Goal: Transaction & Acquisition: Purchase product/service

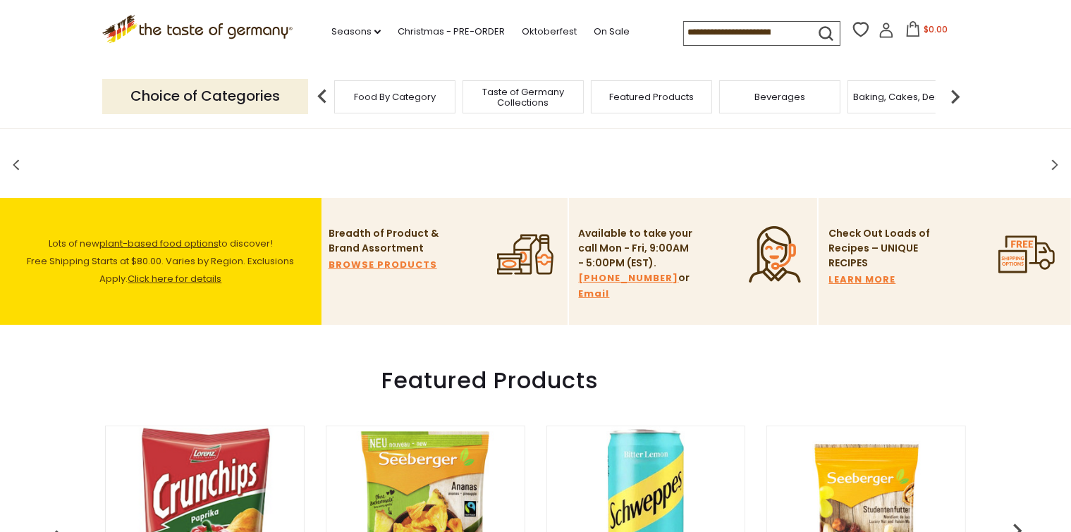
click at [383, 97] on span "Food By Category" at bounding box center [395, 97] width 82 height 11
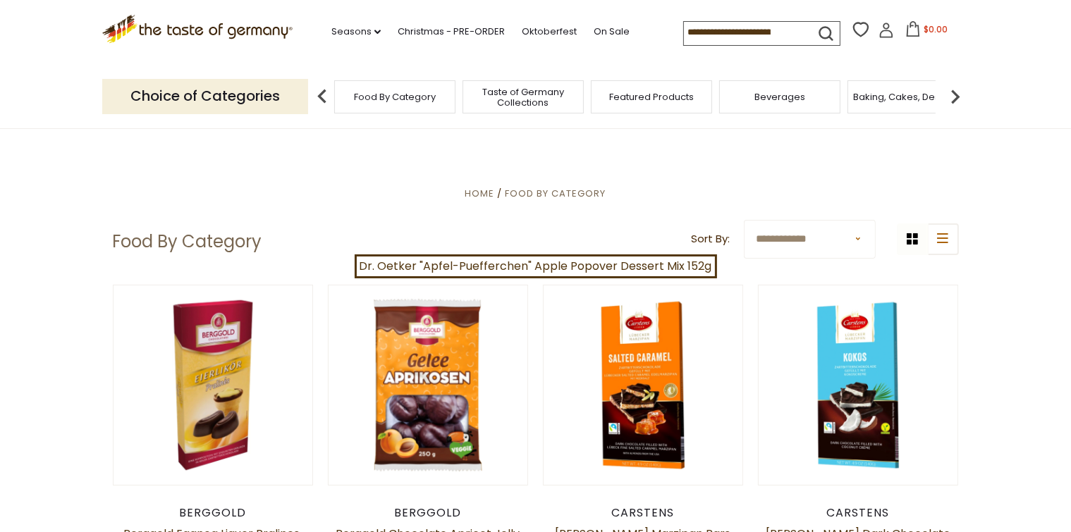
click at [381, 95] on span "Food By Category" at bounding box center [395, 97] width 82 height 11
click at [684, 25] on input at bounding box center [743, 32] width 119 height 20
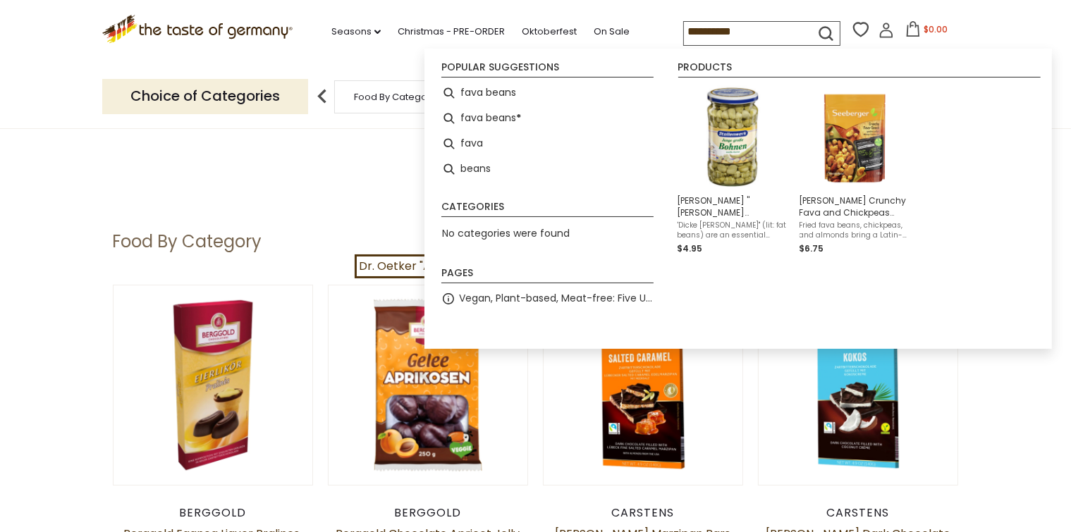
type input "**********"
click at [821, 26] on icon "submit" at bounding box center [825, 33] width 19 height 19
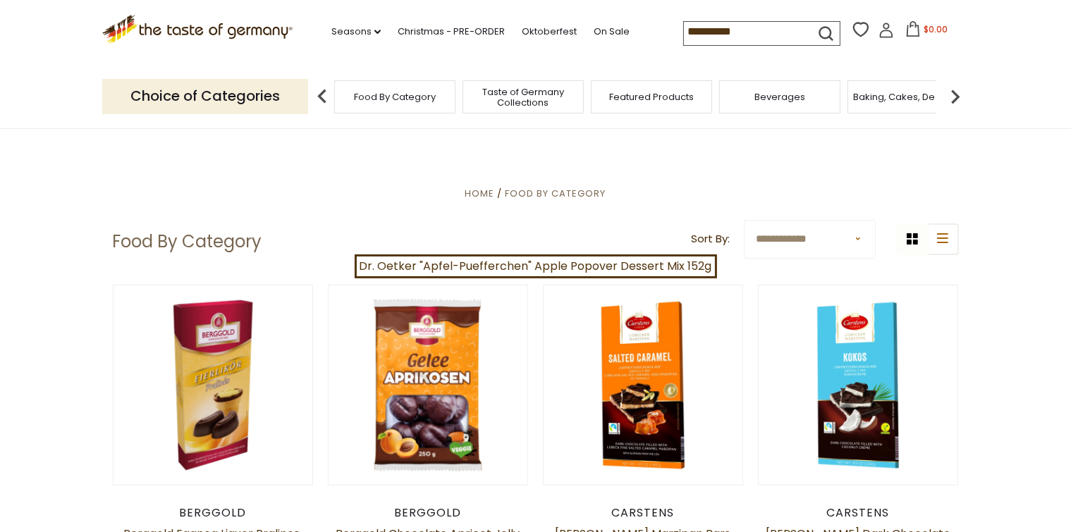
click at [821, 26] on icon "submit" at bounding box center [825, 33] width 19 height 19
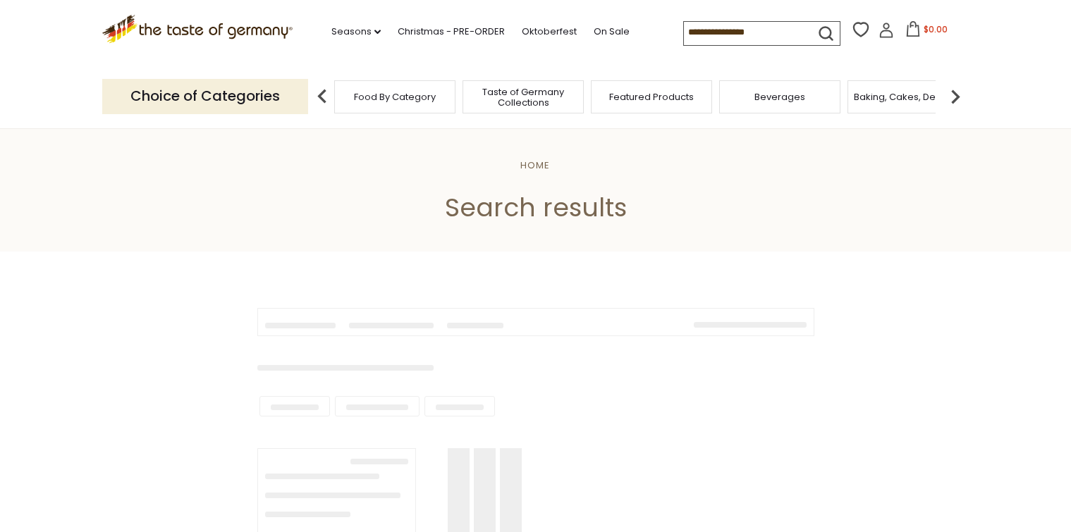
type input "**********"
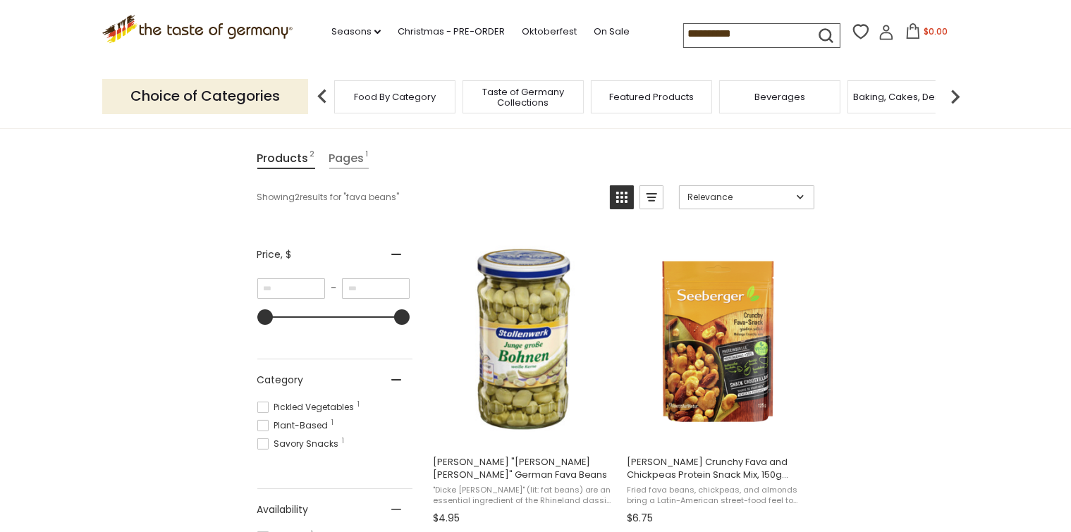
scroll to position [239, 0]
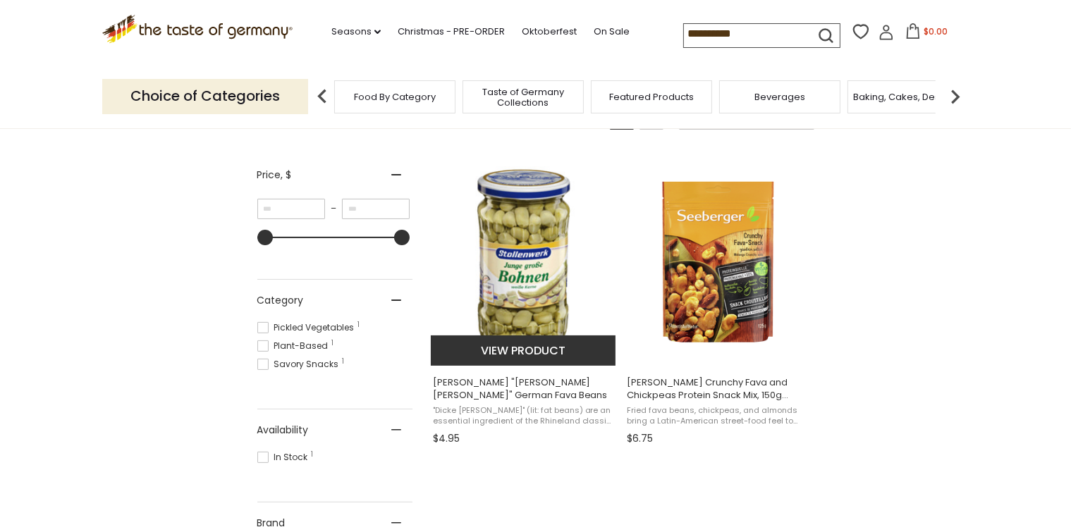
click at [516, 240] on img "Stollenwerk" at bounding box center [524, 259] width 187 height 187
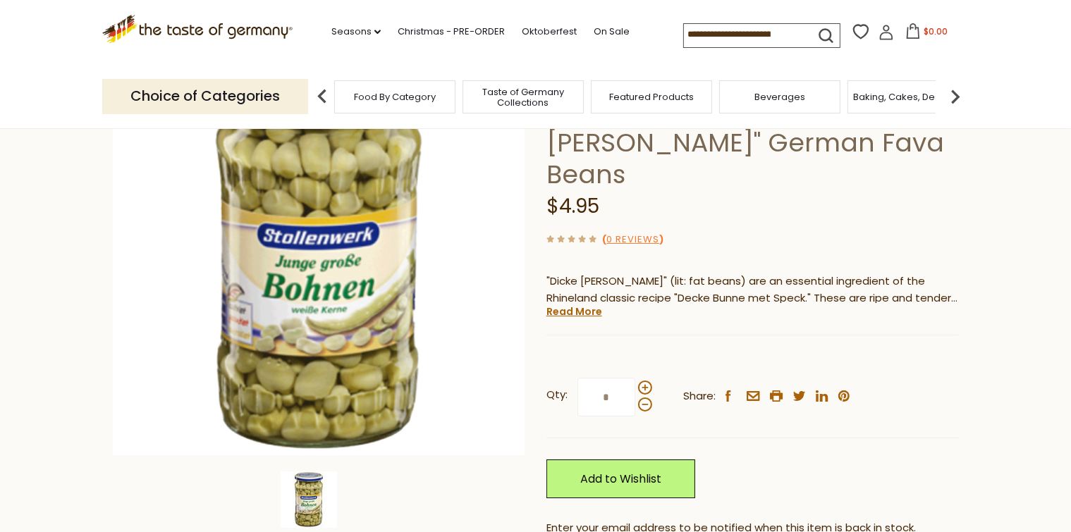
scroll to position [239, 0]
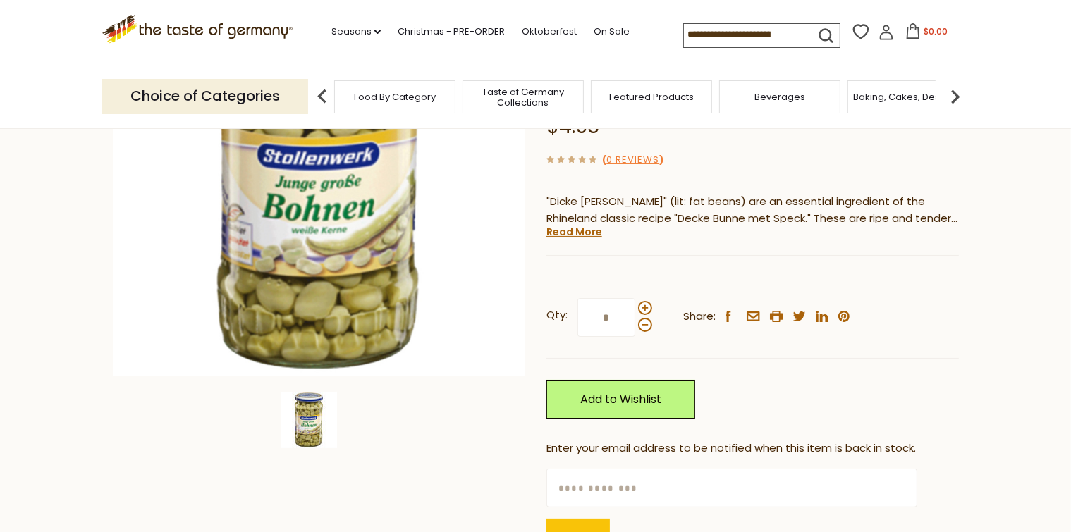
click at [608, 298] on input "*" at bounding box center [606, 317] width 58 height 39
click at [606, 298] on input "*" at bounding box center [606, 317] width 58 height 39
type input "*"
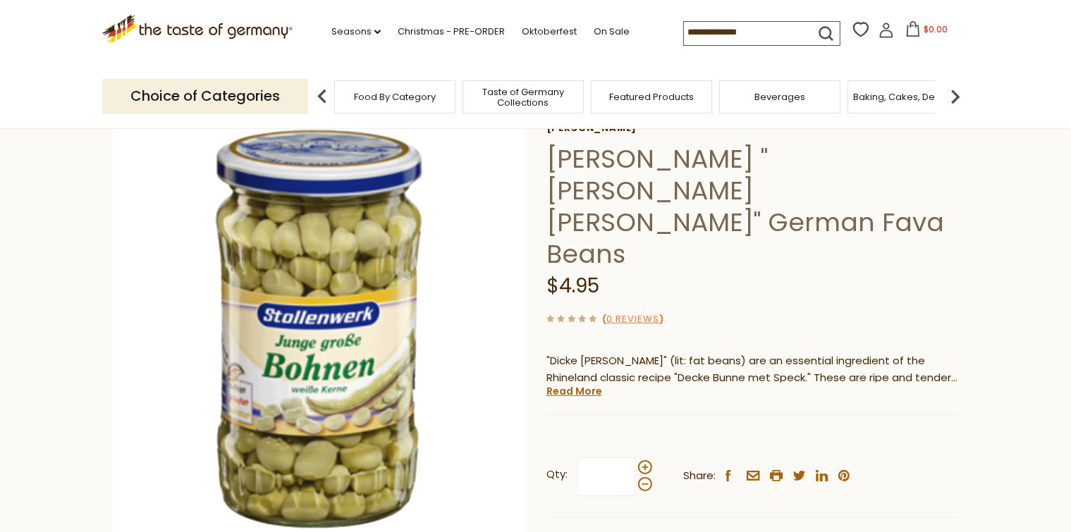
scroll to position [0, 0]
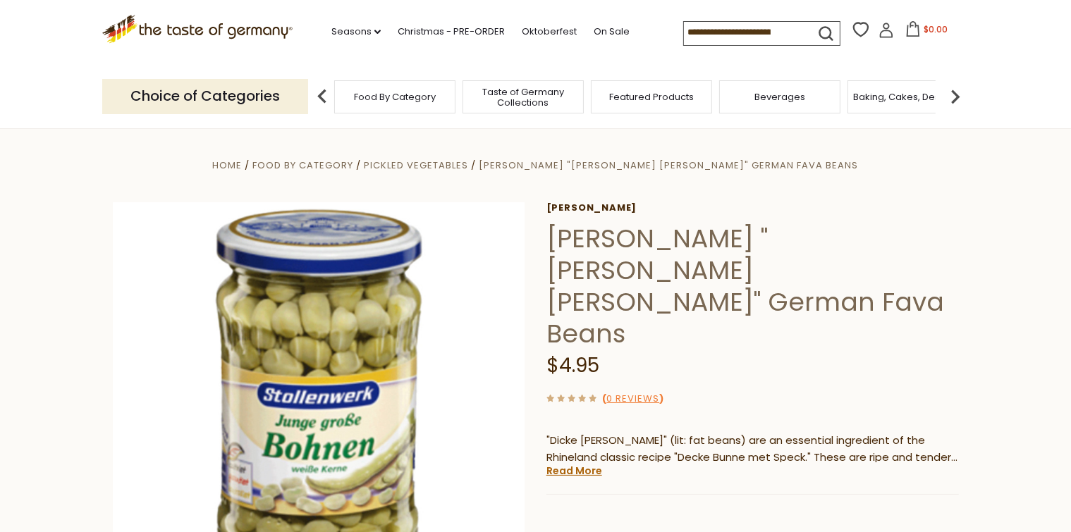
type input "*"
